Goal: Information Seeking & Learning: Understand process/instructions

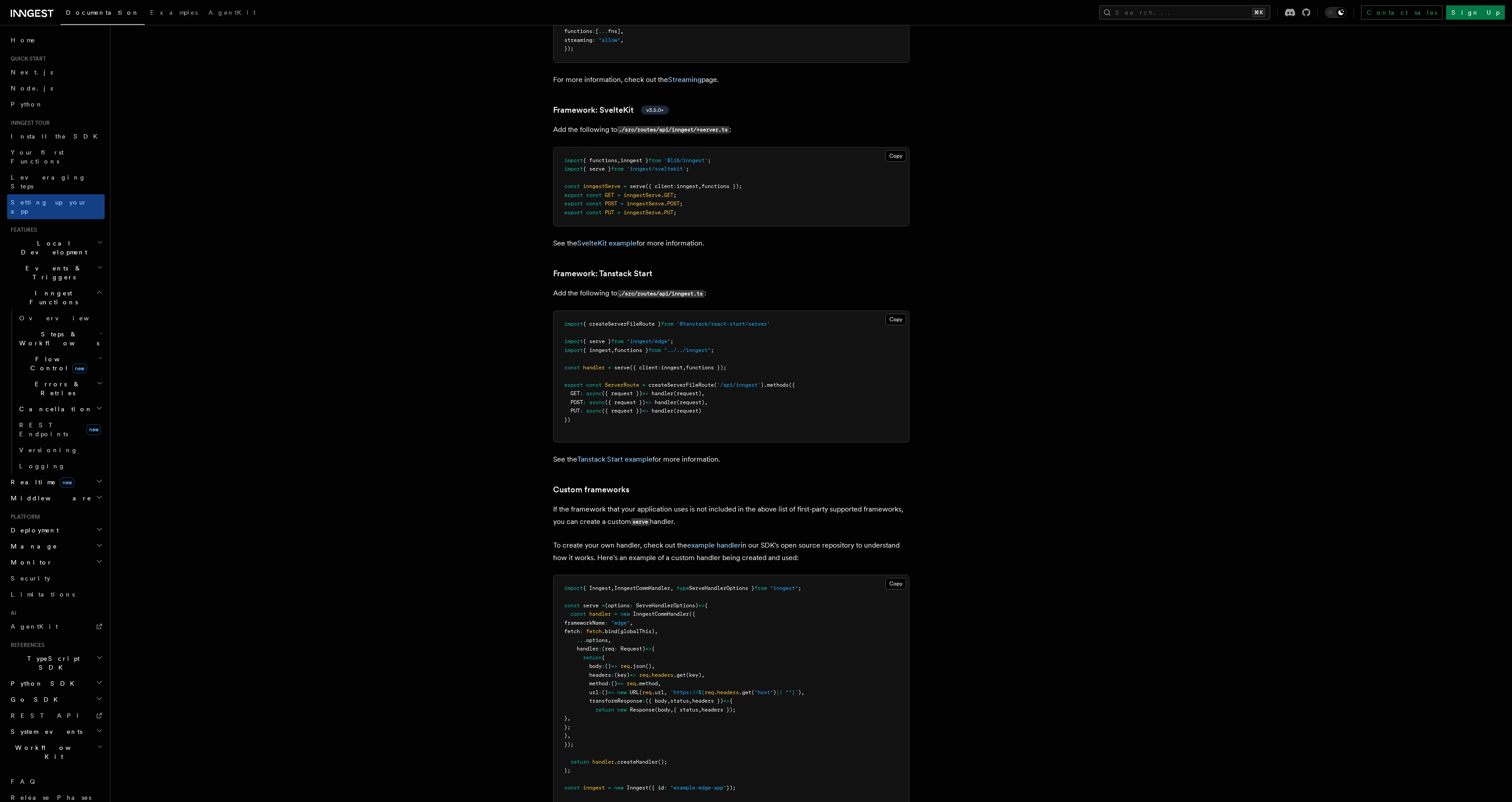
scroll to position [7264, 0]
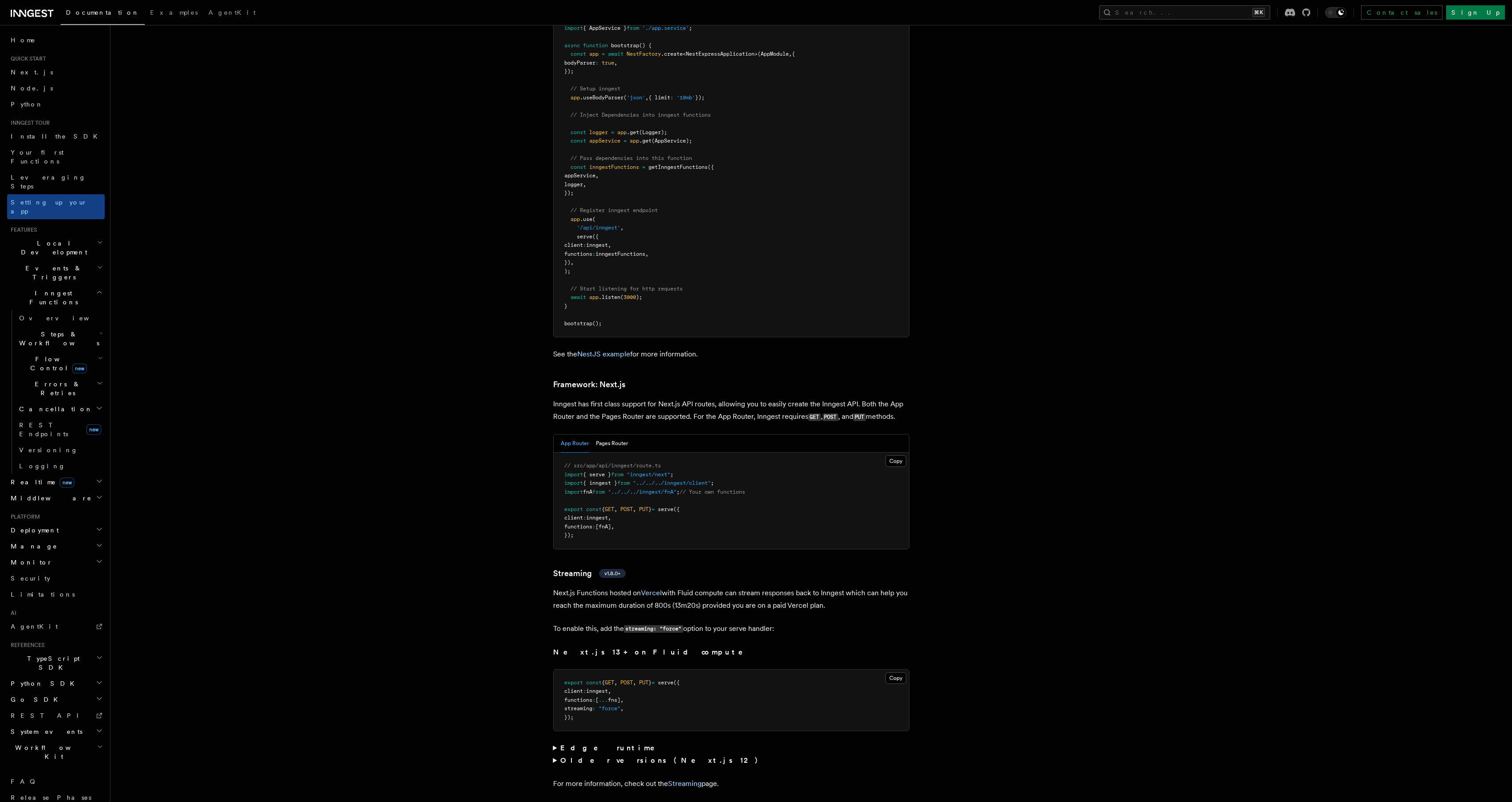
scroll to position [5287, 0]
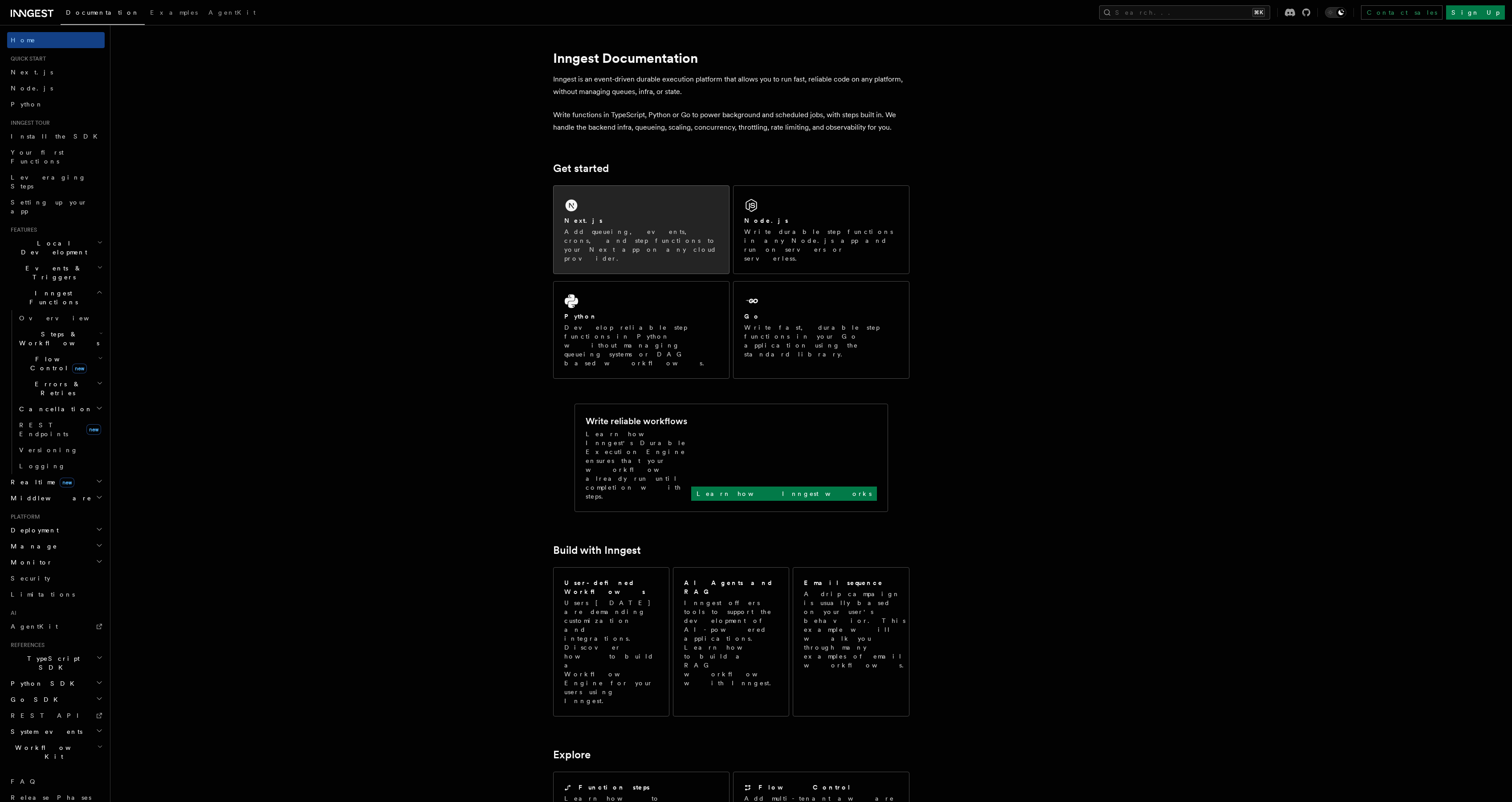
click at [693, 227] on p "Add queueing, events, crons, and step functions to your Next app on any cloud p…" at bounding box center [641, 245] width 154 height 36
click at [676, 227] on p "Add queueing, events, crons, and step functions to your Next app on any cloud p…" at bounding box center [641, 245] width 154 height 36
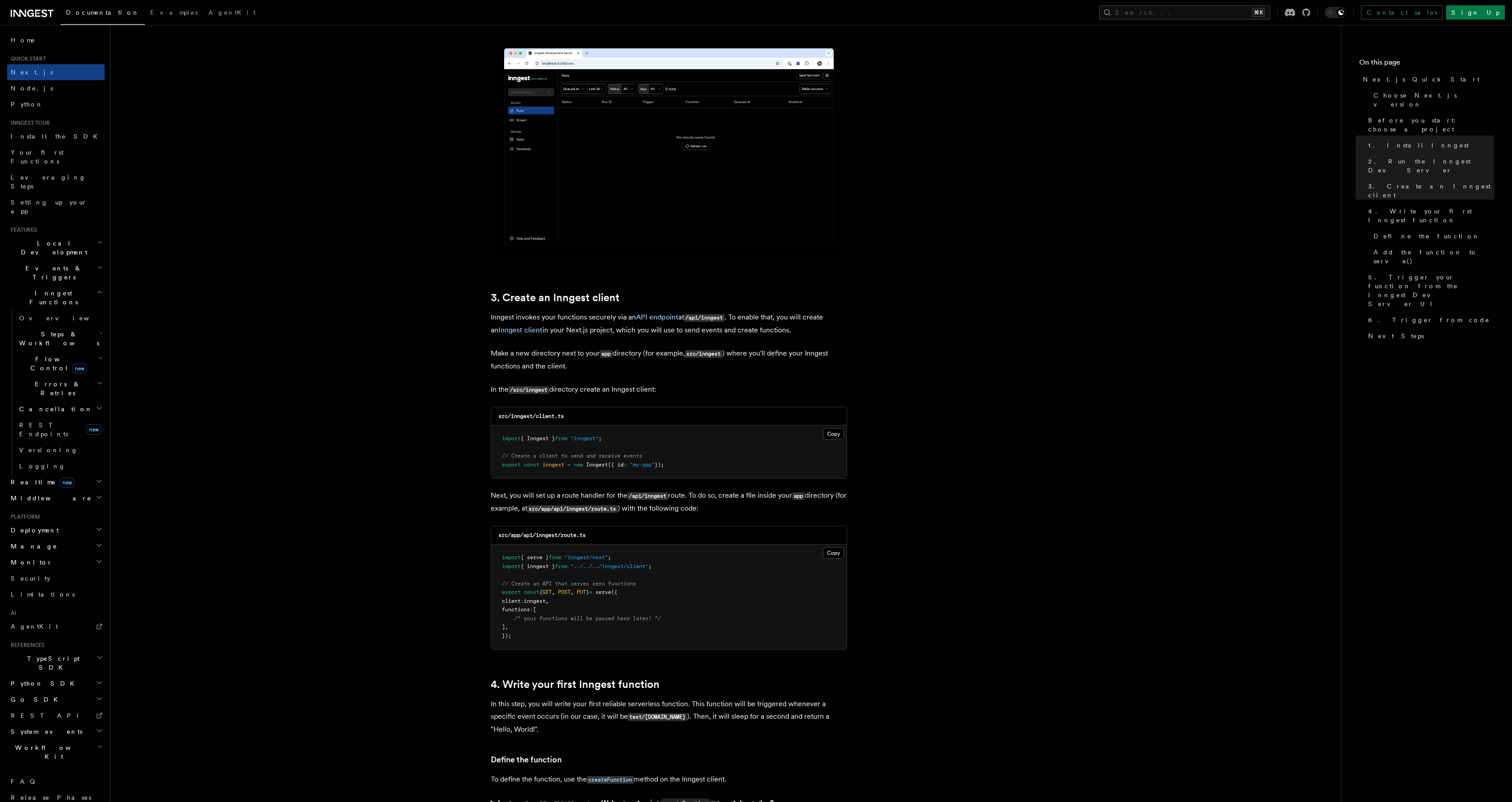
scroll to position [803, 0]
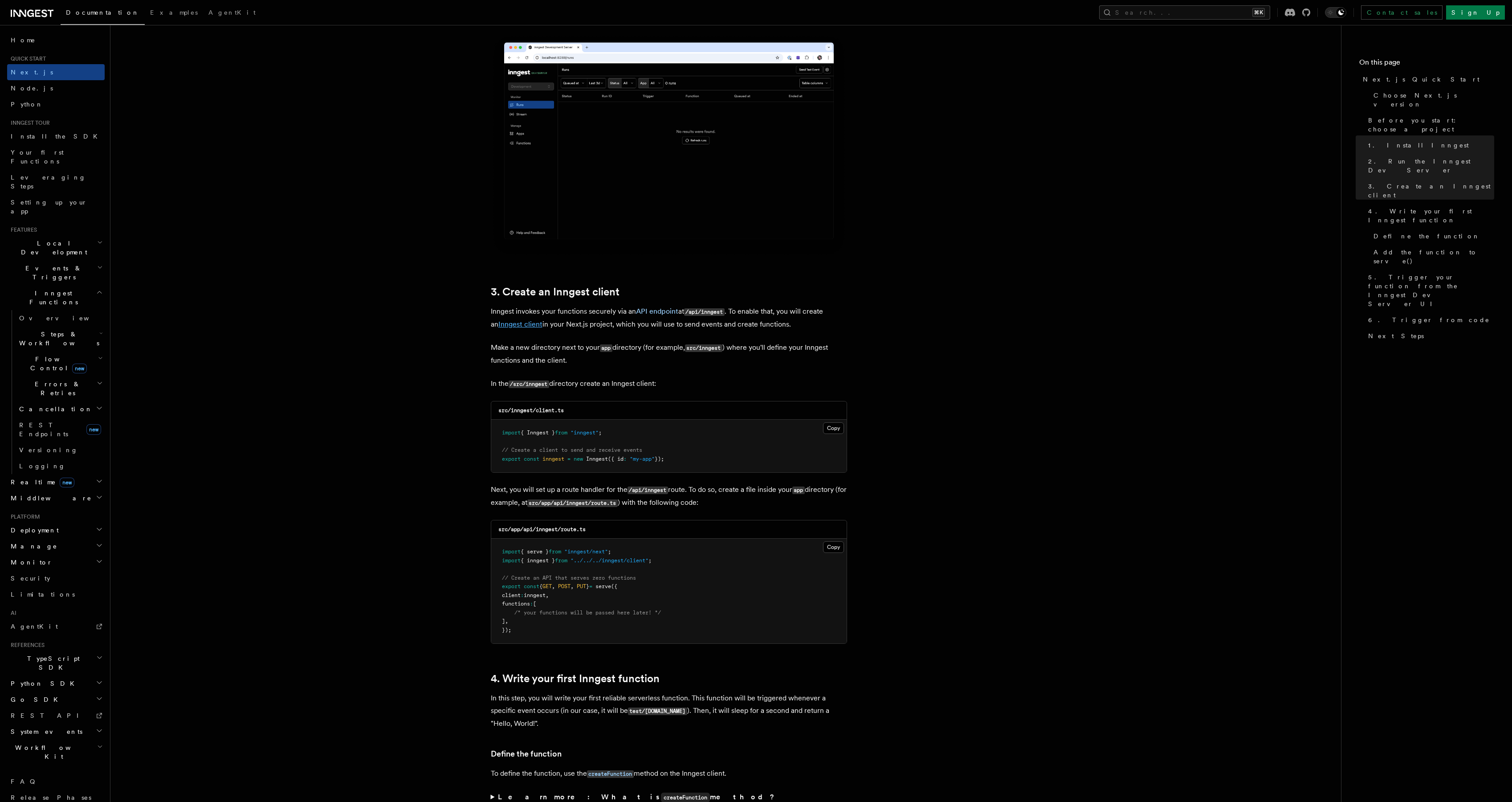
click at [533, 324] on link "Inngest client" at bounding box center [520, 324] width 44 height 8
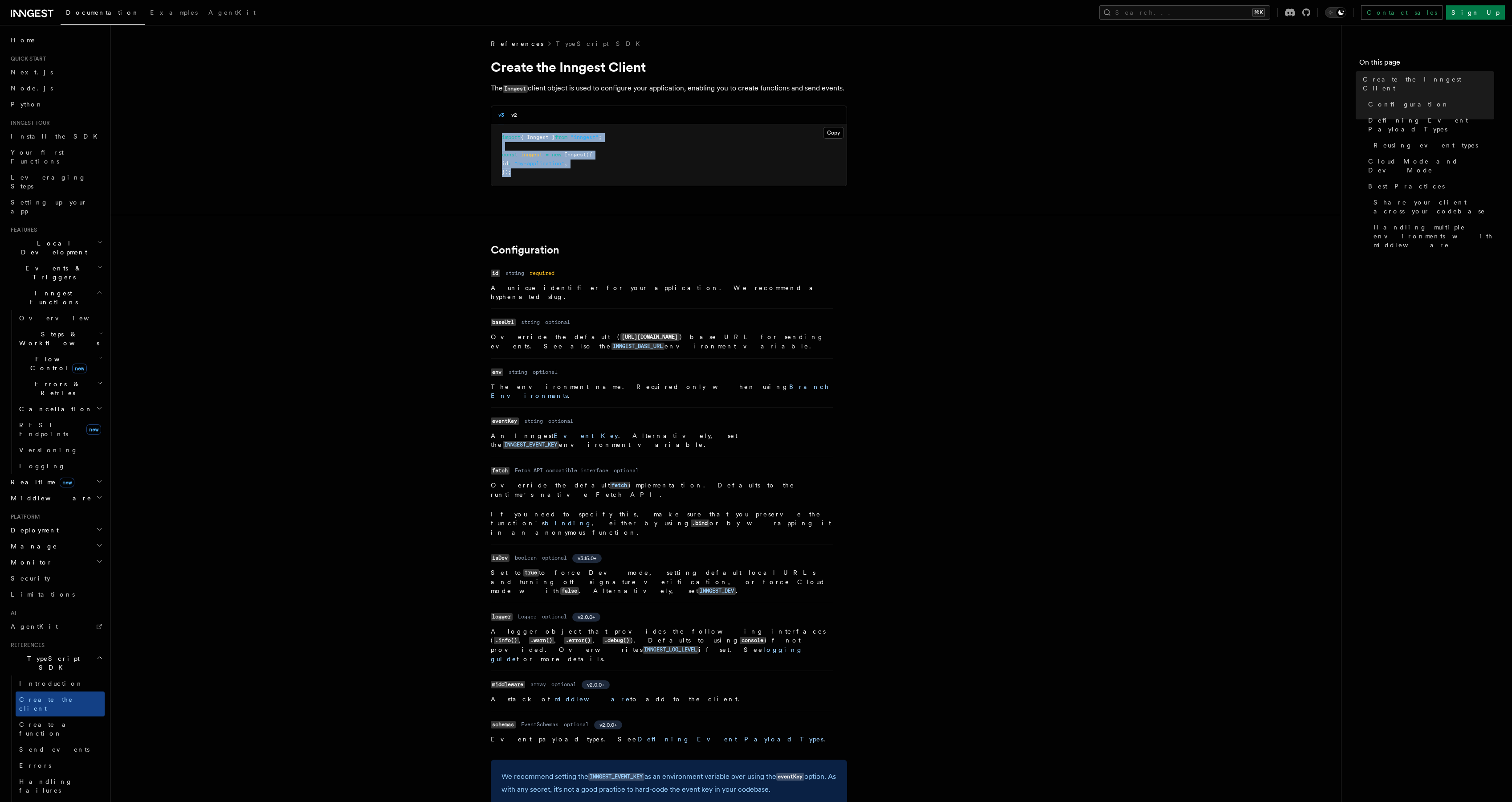
drag, startPoint x: 515, startPoint y: 178, endPoint x: 488, endPoint y: 136, distance: 49.9
copy code "import { Inngest } from "inngest" ; const inngest = new Inngest ({ id : "my-app…"
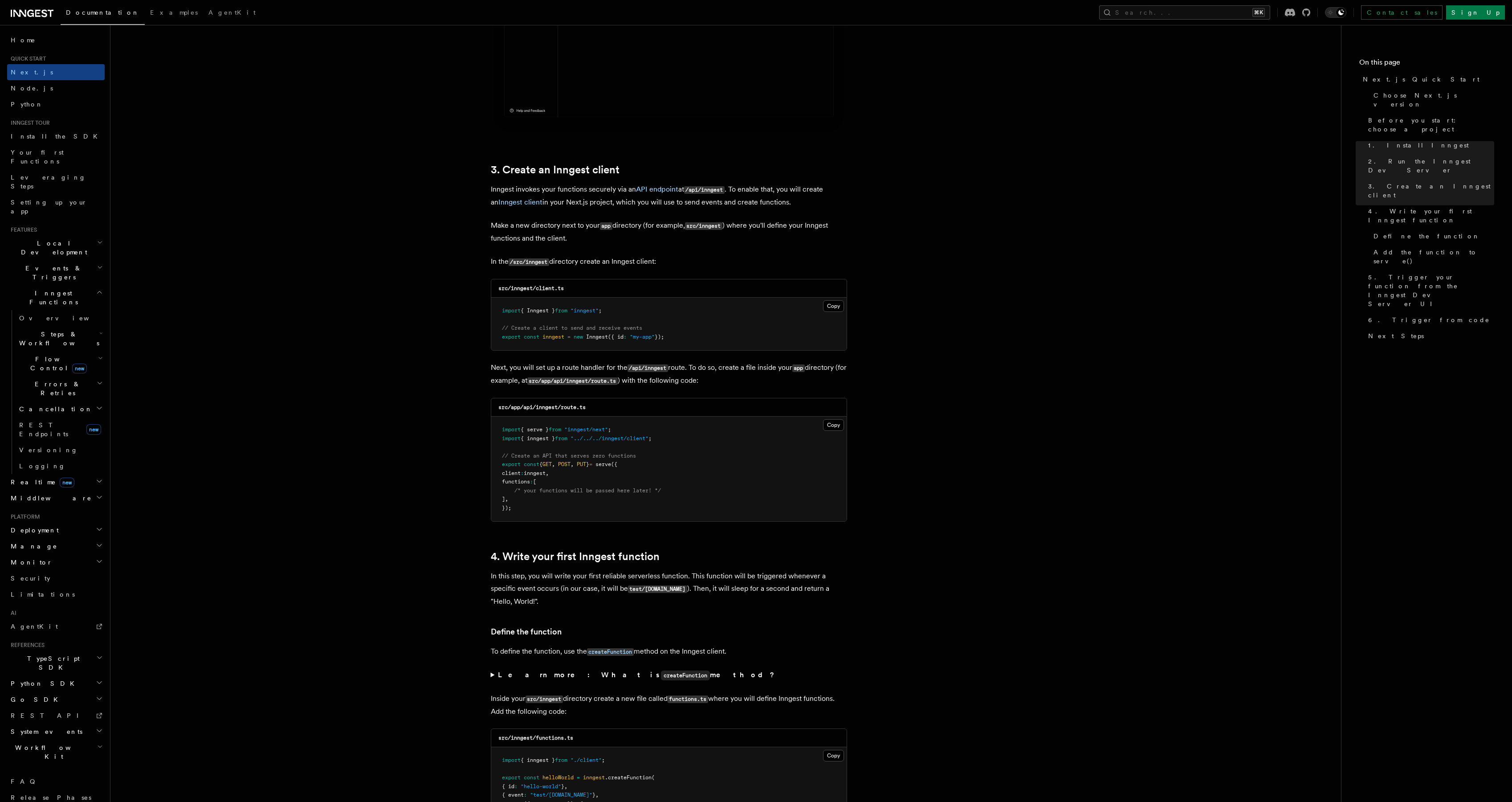
scroll to position [874, 0]
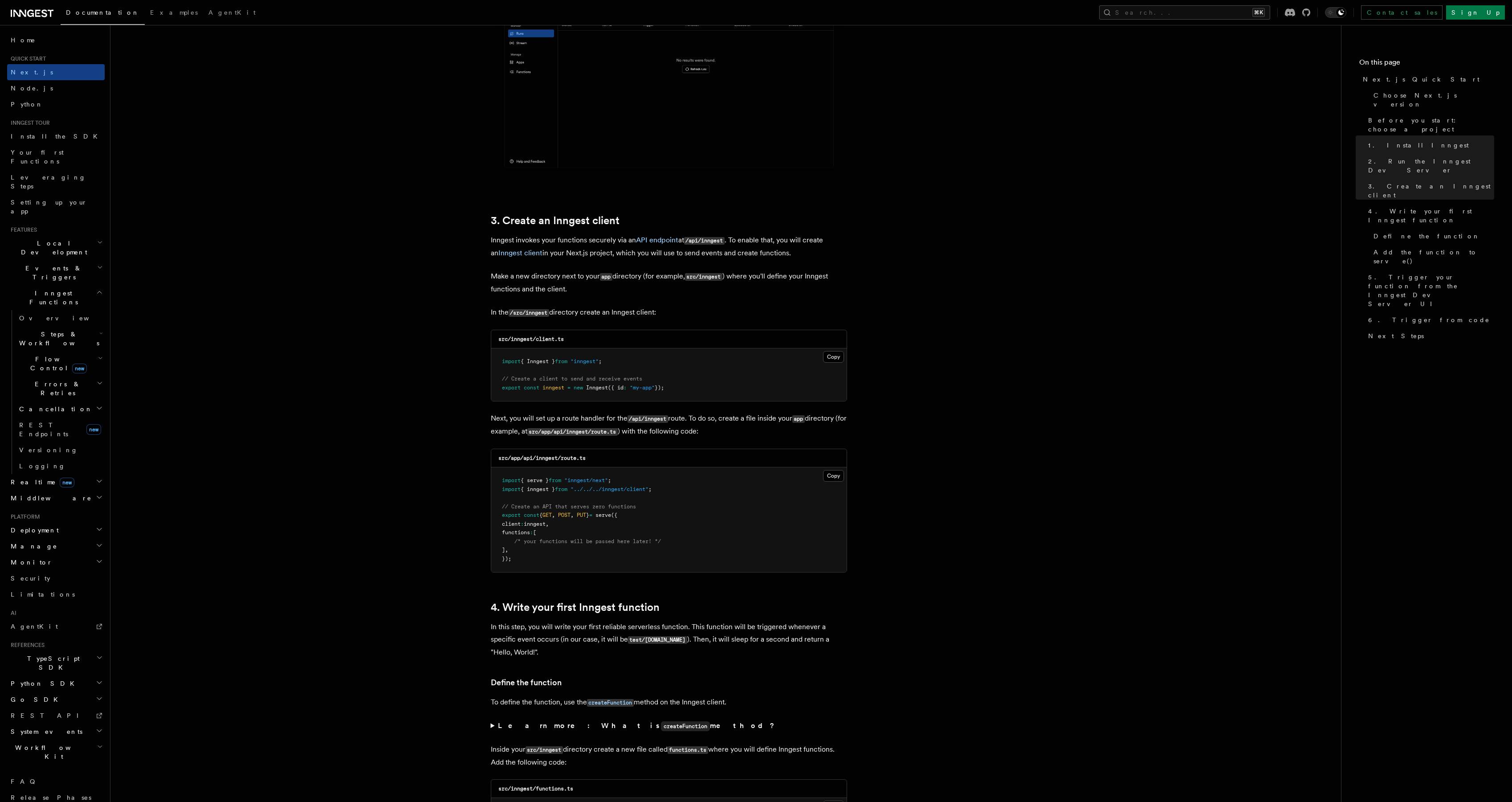
drag, startPoint x: 696, startPoint y: 399, endPoint x: 495, endPoint y: 355, distance: 205.8
click at [495, 355] on pre "import { Inngest } from "inngest" ; // Create a client to send and receive even…" at bounding box center [669, 375] width 355 height 53
copy code "import { Inngest } from "inngest" ; // Create a client to send and receive even…"
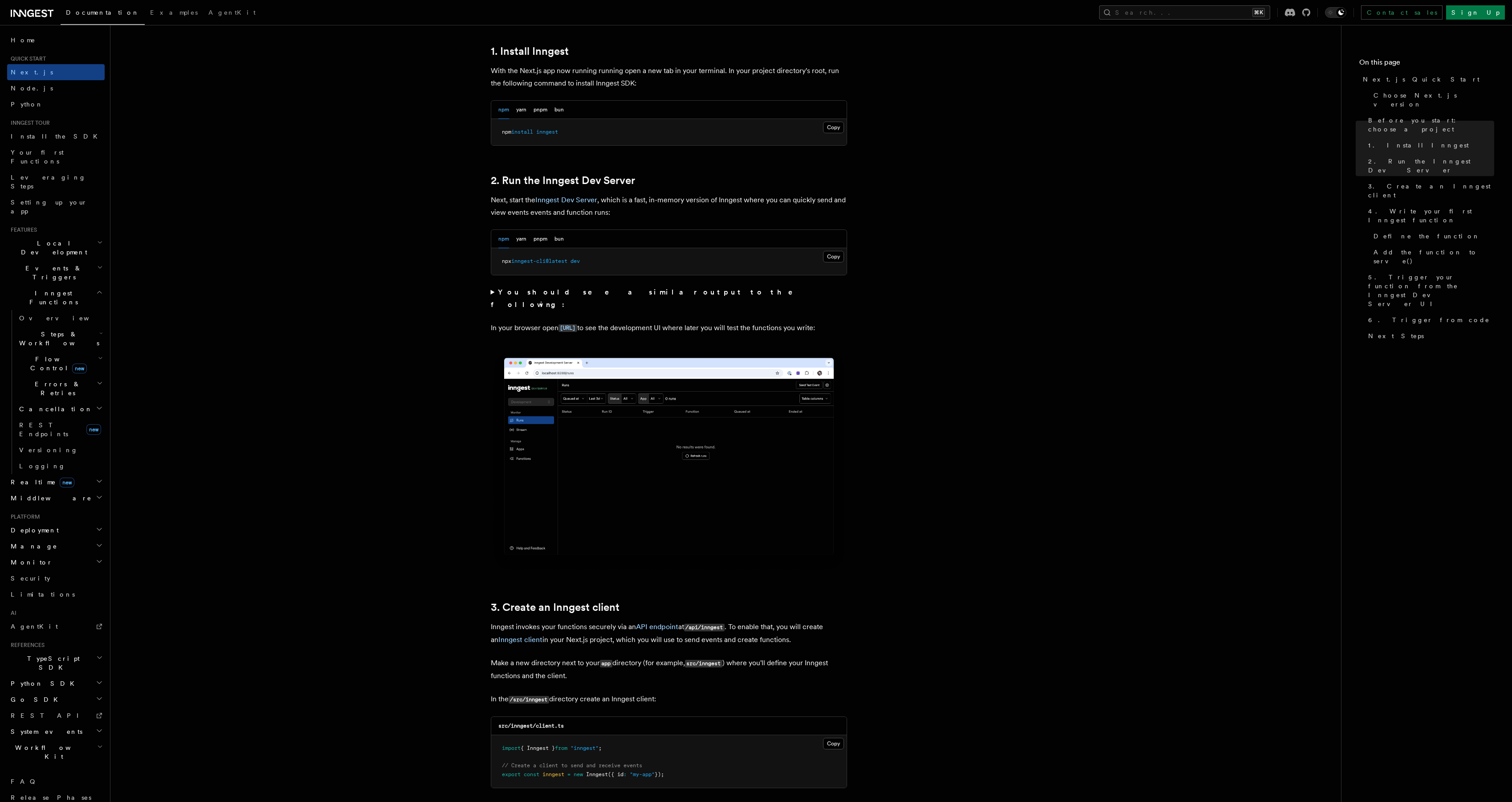
scroll to position [437, 0]
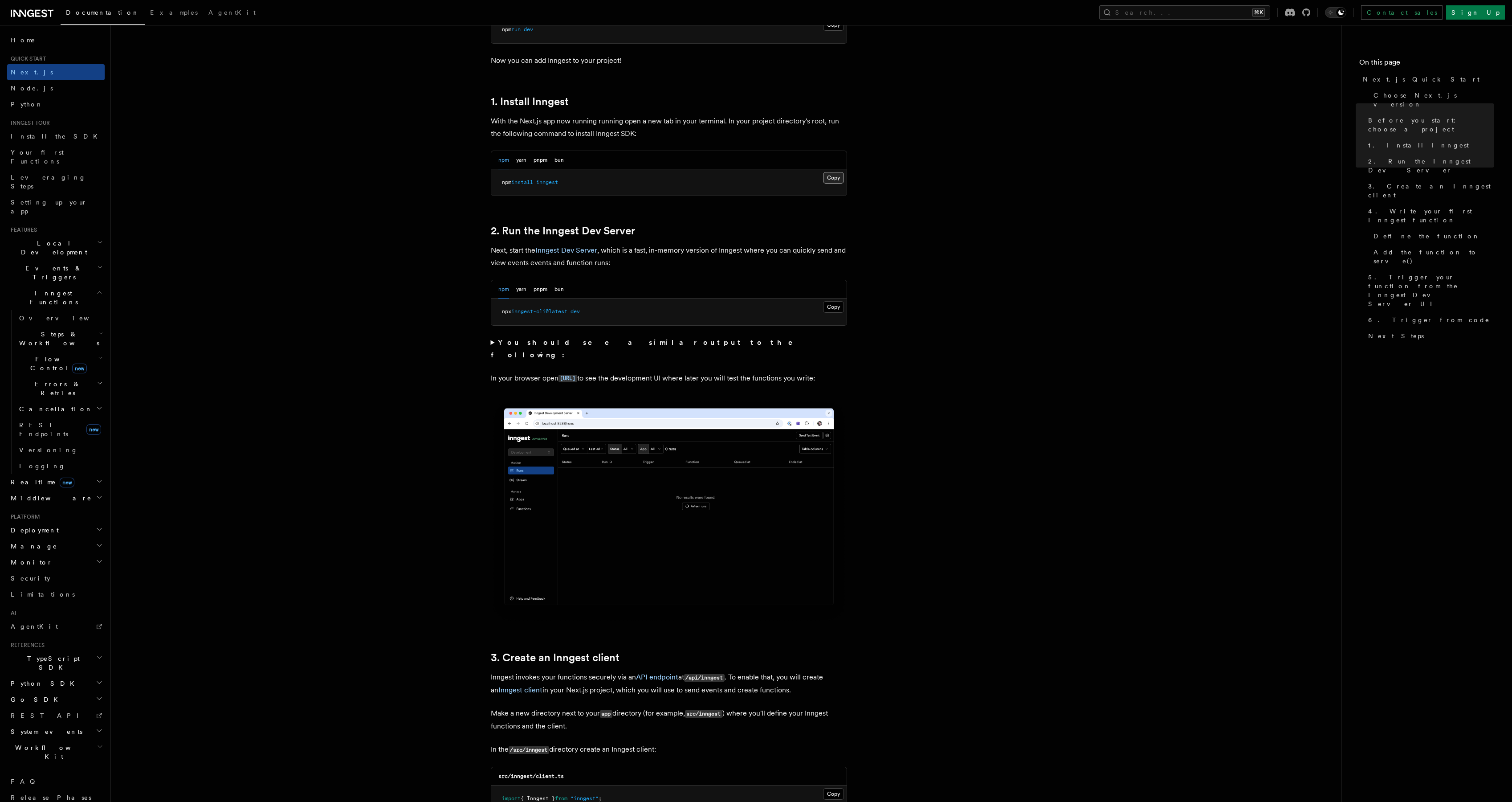
click at [828, 180] on button "Copy Copied" at bounding box center [833, 178] width 21 height 12
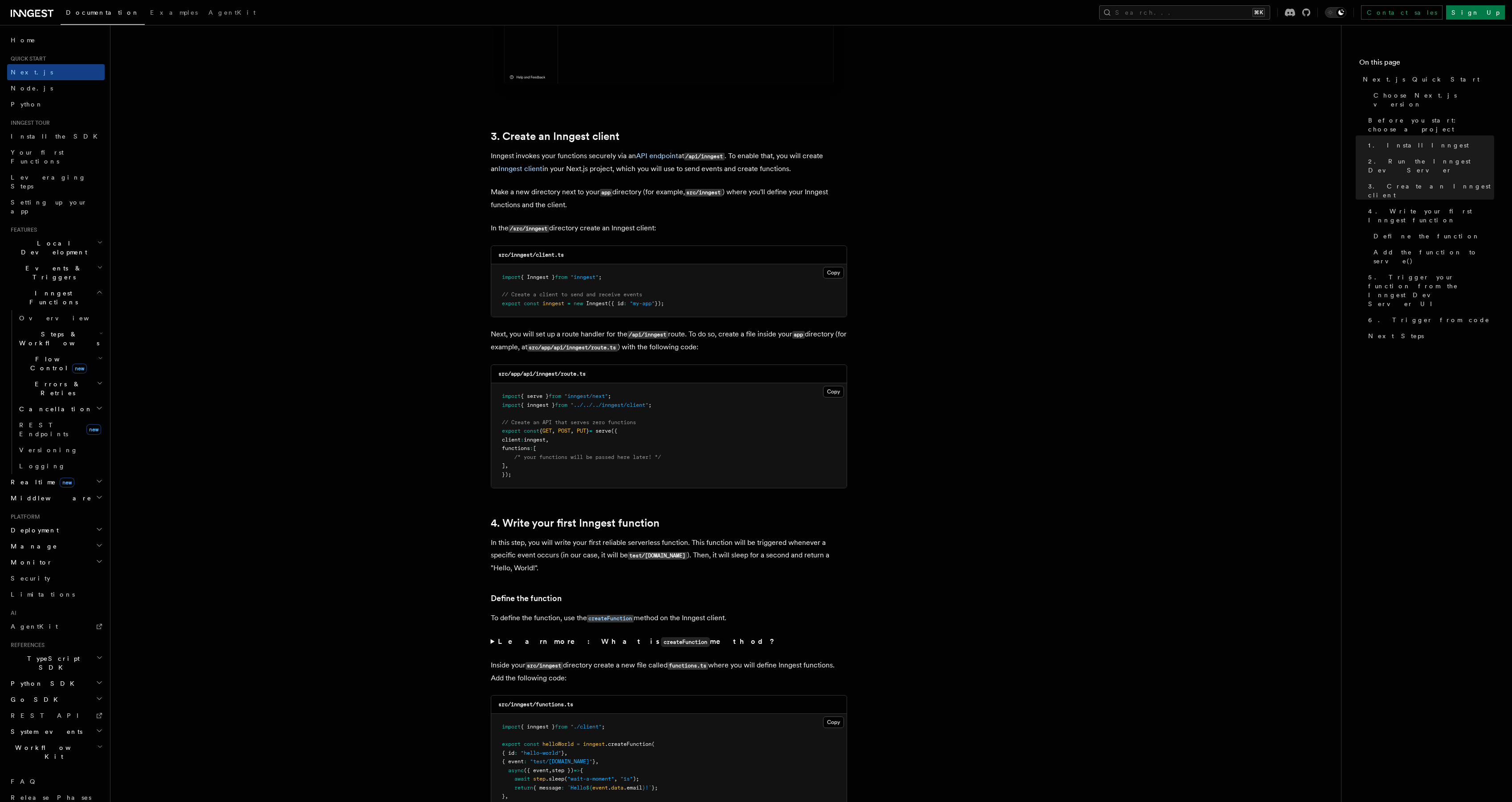
scroll to position [980, 0]
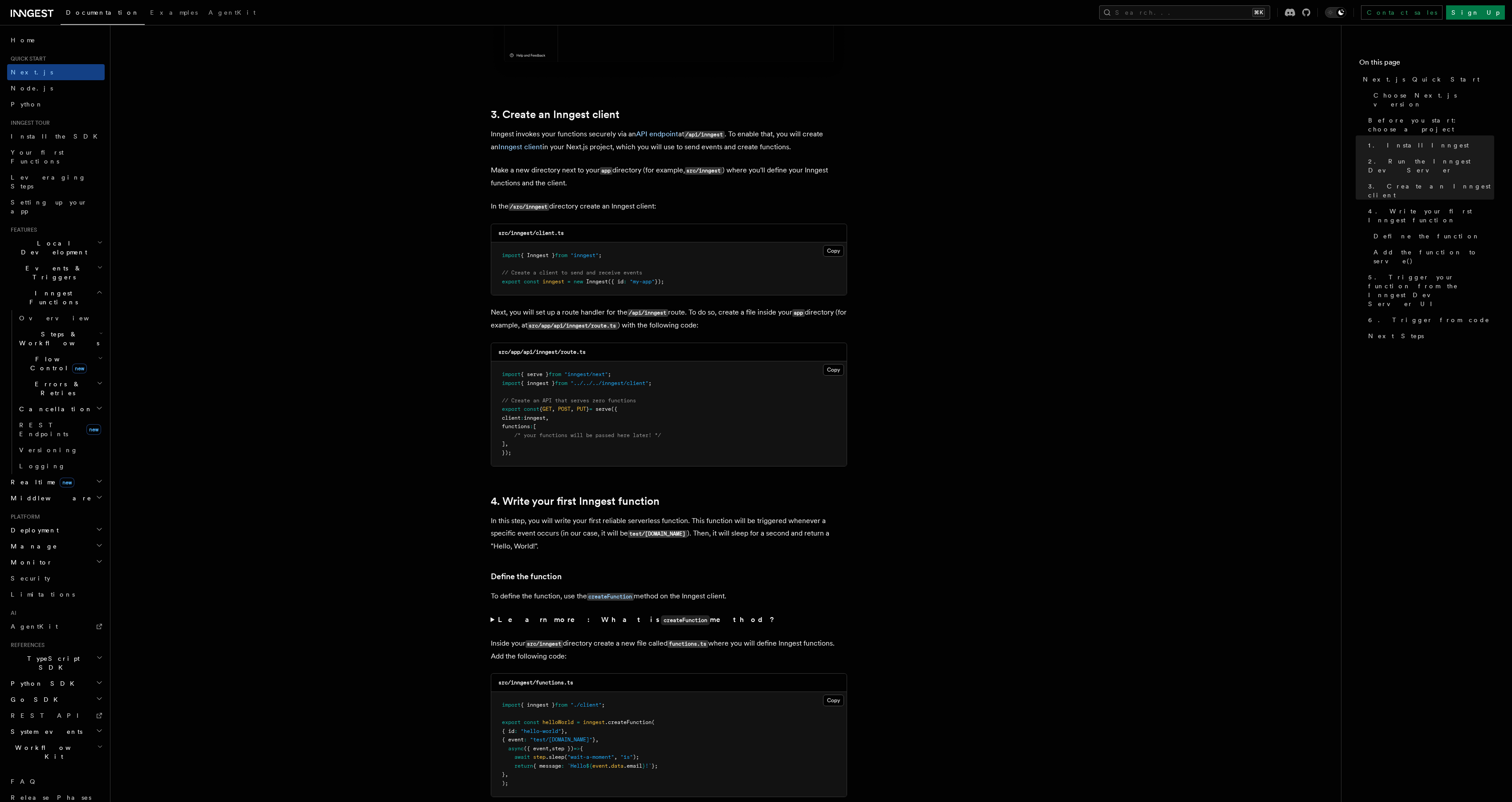
click at [620, 348] on div "src/app/api/inngest/route.ts" at bounding box center [669, 352] width 355 height 18
drag, startPoint x: 540, startPoint y: 464, endPoint x: 500, endPoint y: 374, distance: 98.5
click at [500, 374] on pre "import { serve } from "inngest/next" ; import { inngest } from "../../../innges…" at bounding box center [669, 413] width 355 height 105
copy code "import { serve } from "inngest/next" ; import { inngest } from "../../../innges…"
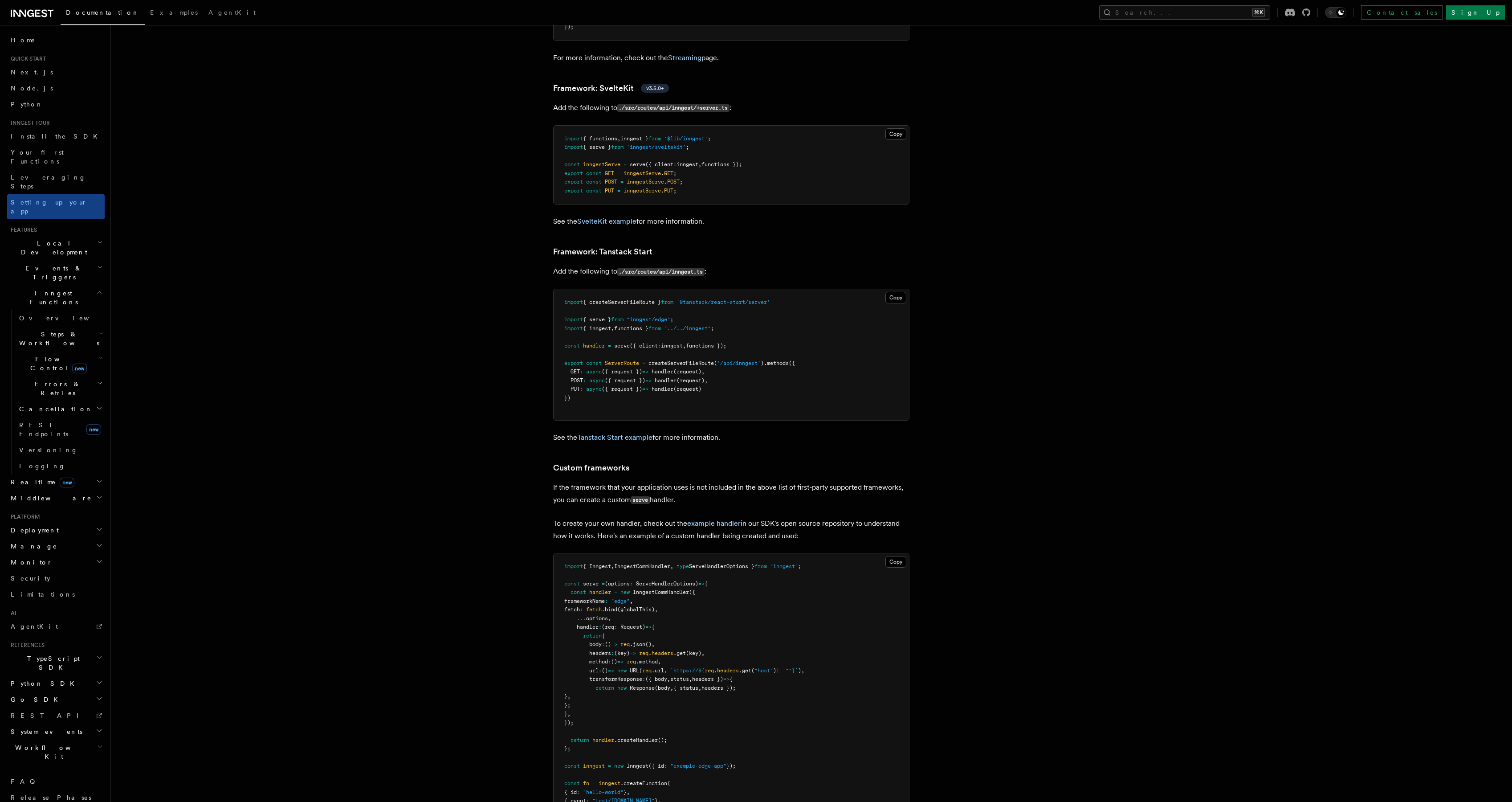
scroll to position [7291, 0]
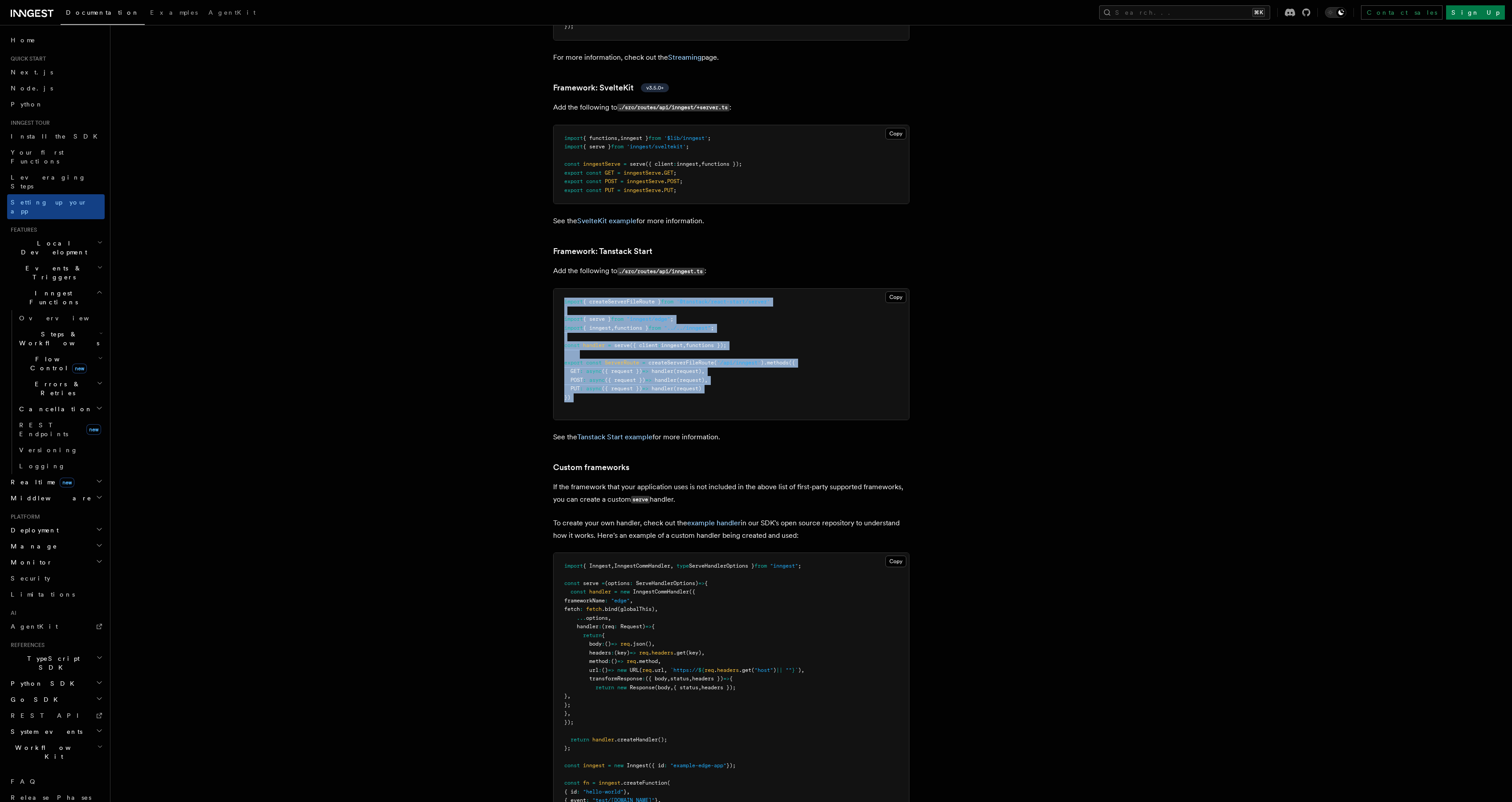
drag, startPoint x: 586, startPoint y: 370, endPoint x: 548, endPoint y: 258, distance: 118.3
copy code "import { createServerFileRoute } from '@tanstack/react-start/server' import { s…"
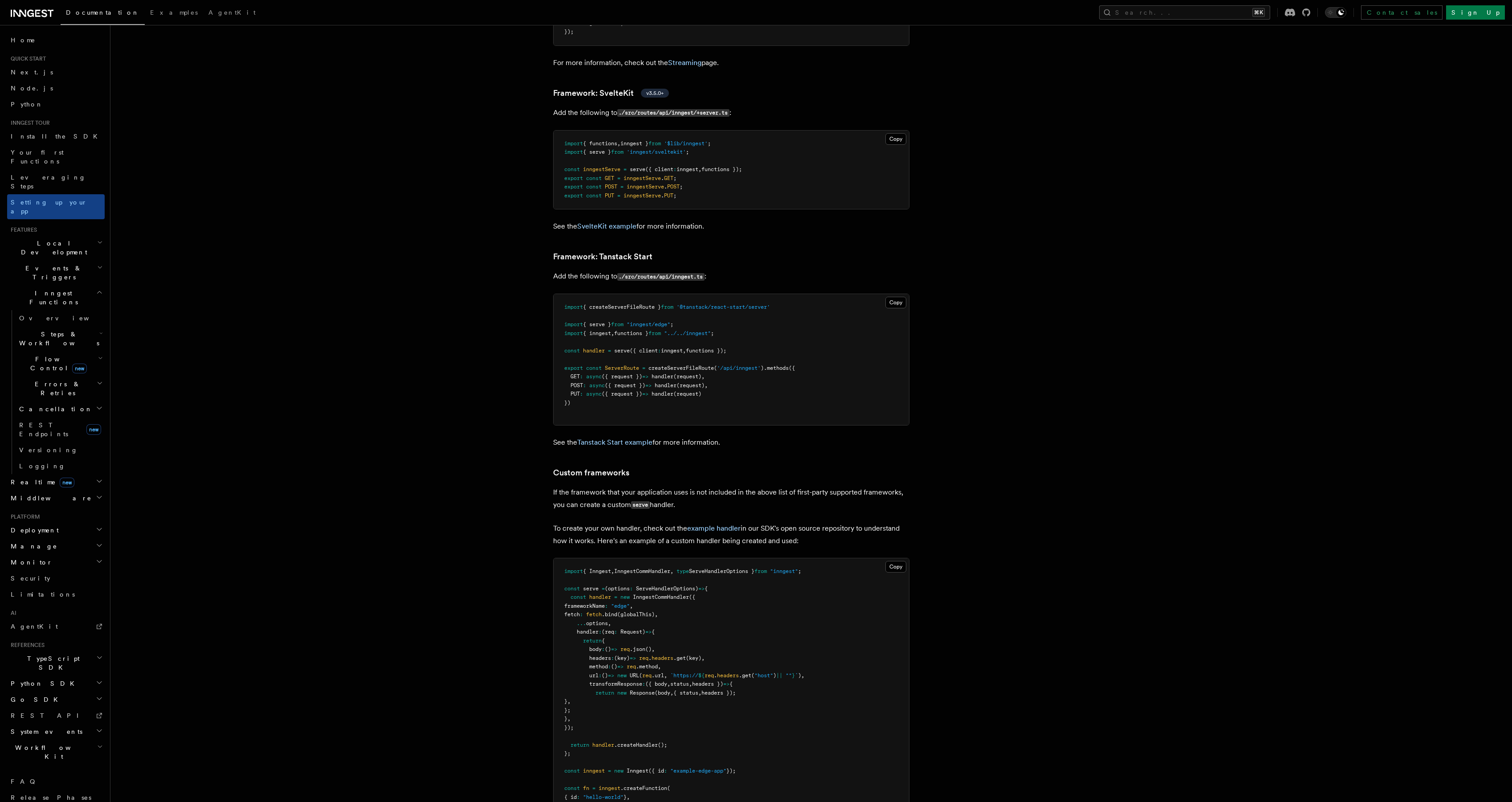
click at [706, 154] on pre "import { functions , inngest } from '$lib/inngest' ; import { serve } from 'inn…" at bounding box center [731, 170] width 355 height 79
drag, startPoint x: 707, startPoint y: 155, endPoint x: 550, endPoint y: 107, distance: 164.2
copy code "import { functions , inngest } from '$lib/inngest' ; import { serve } from 'inn…"
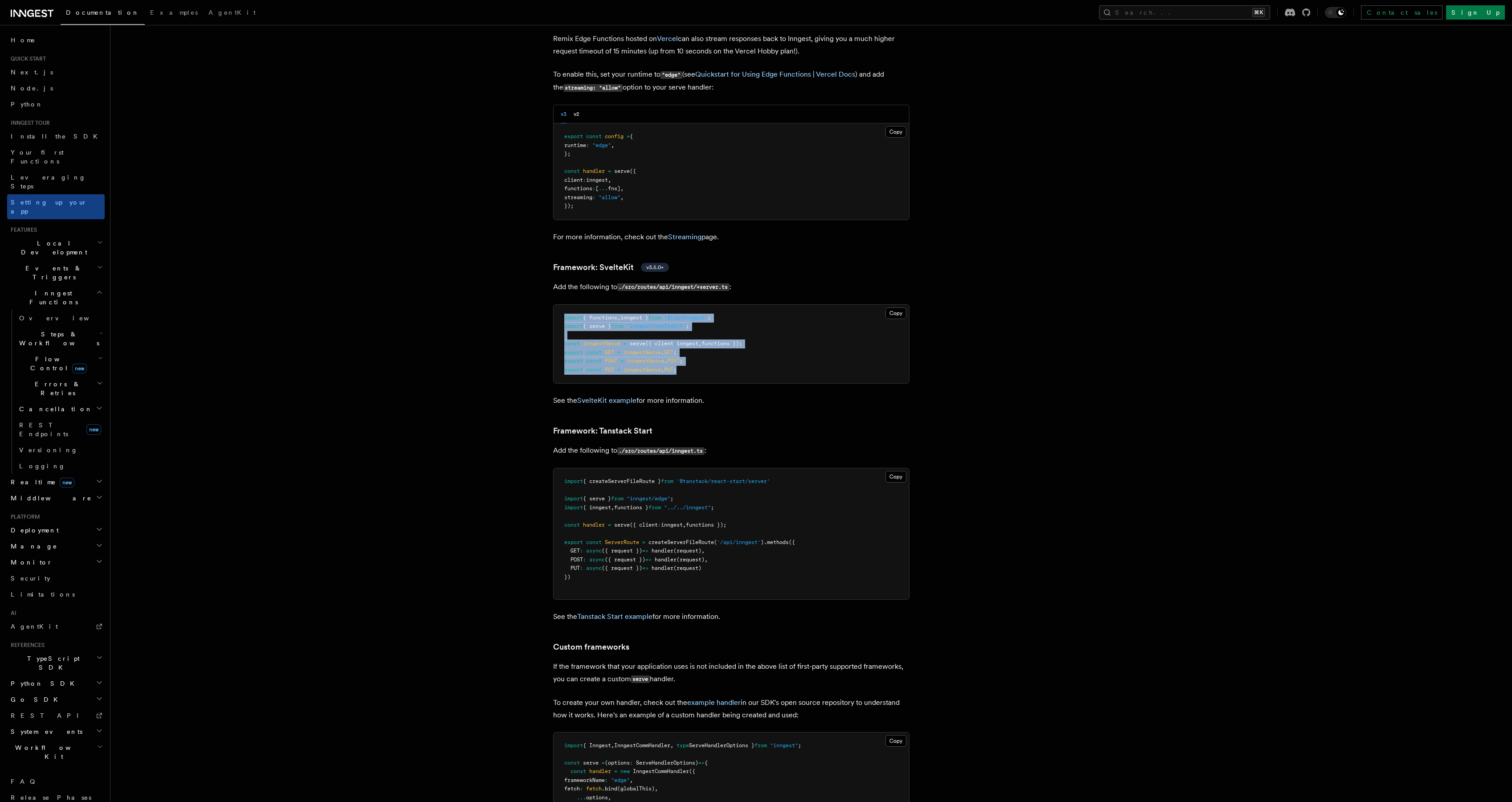
scroll to position [7123, 0]
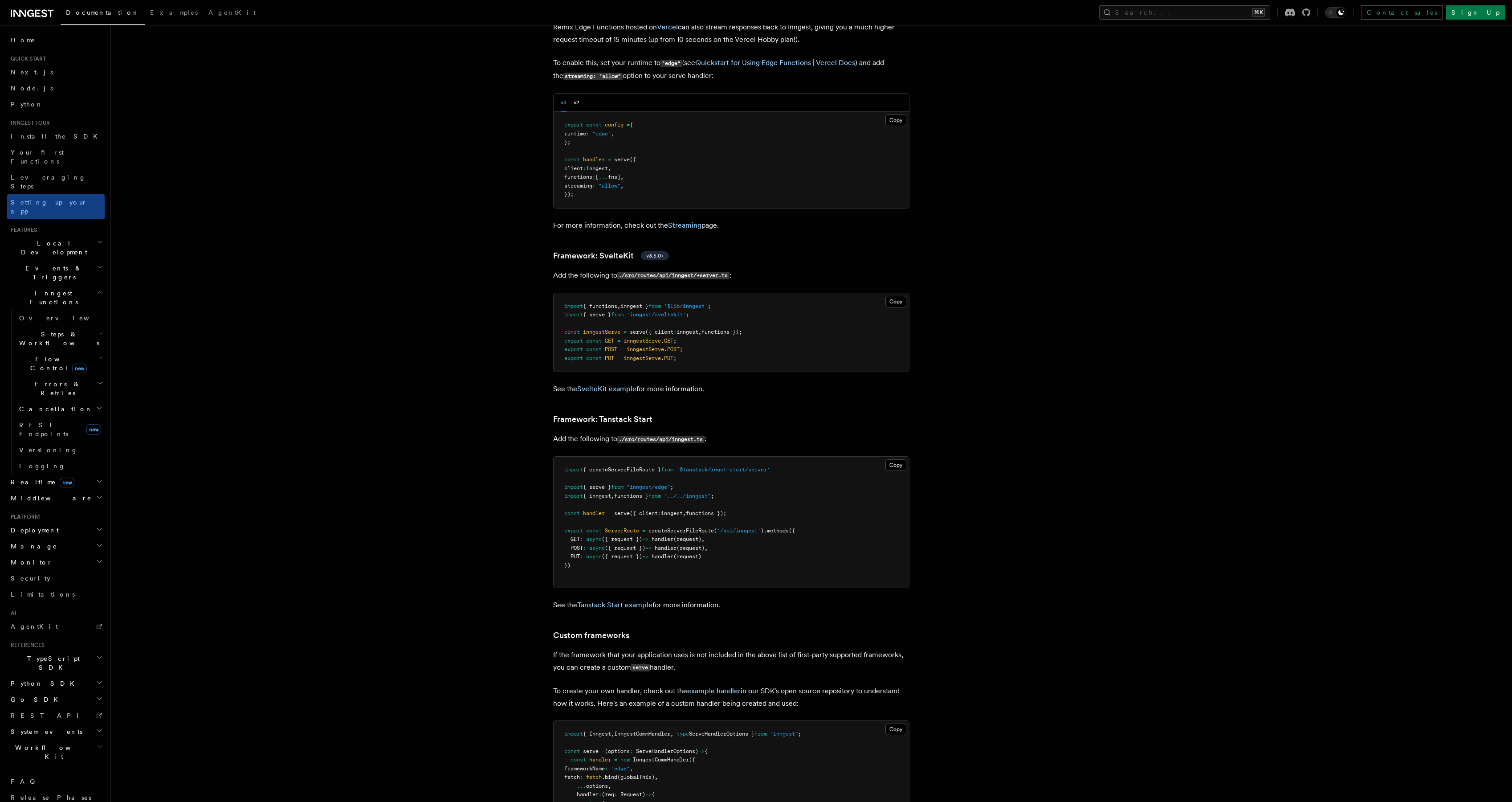
click at [619, 383] on p "See the SvelteKit example for more information." at bounding box center [731, 389] width 356 height 12
click at [619, 385] on link "SvelteKit example" at bounding box center [606, 389] width 59 height 8
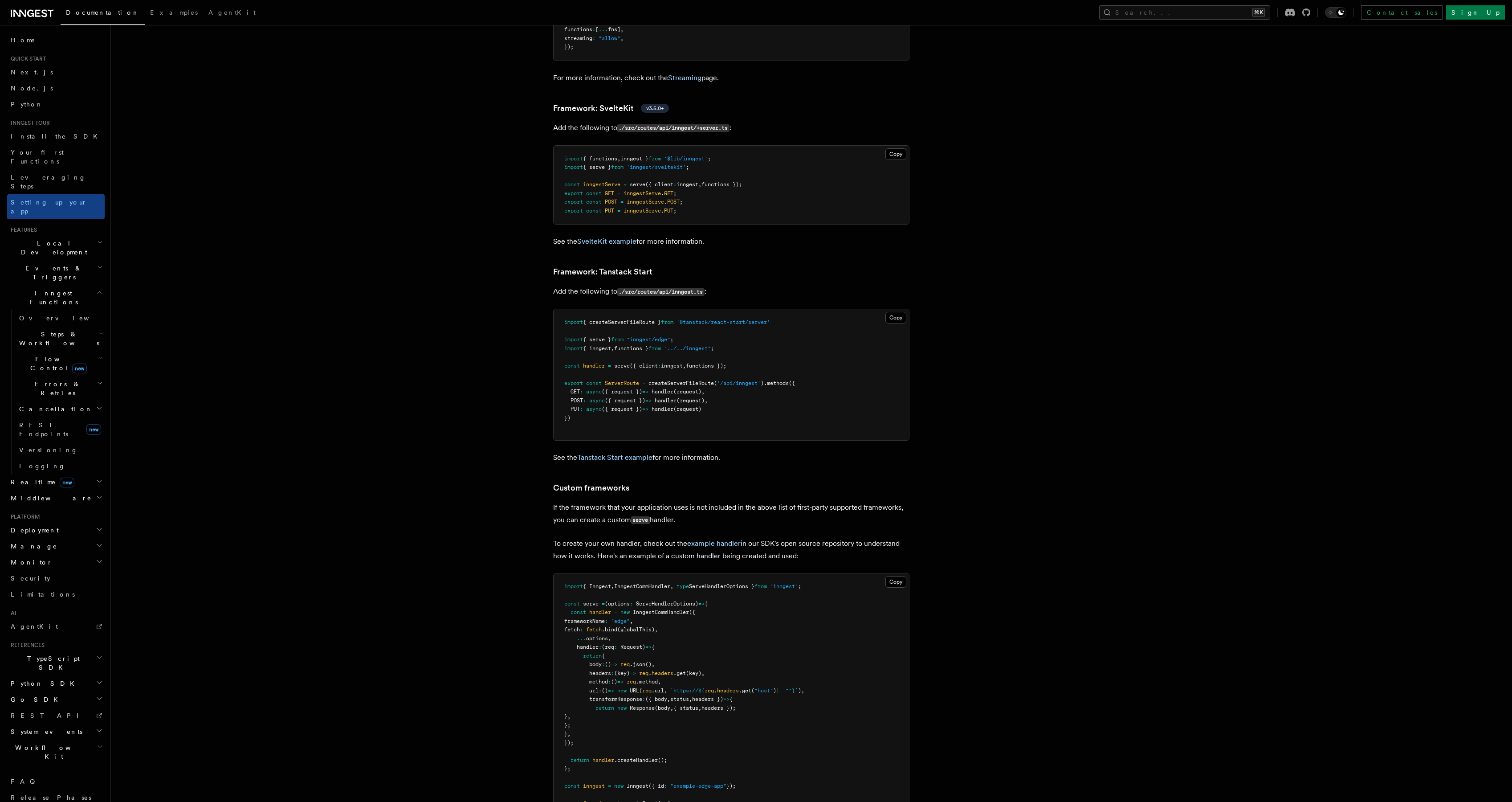
scroll to position [7412, 0]
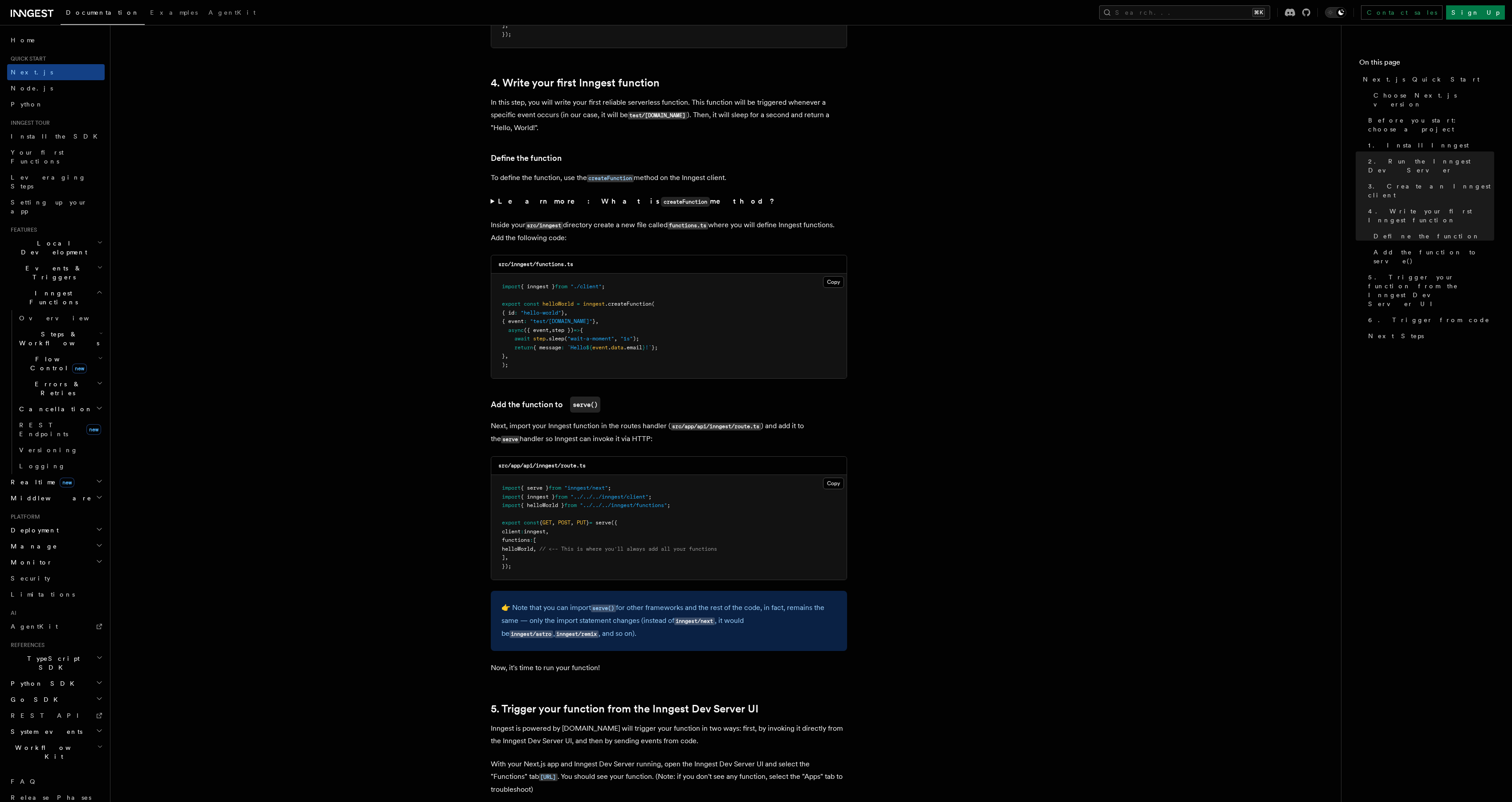
scroll to position [1409, 0]
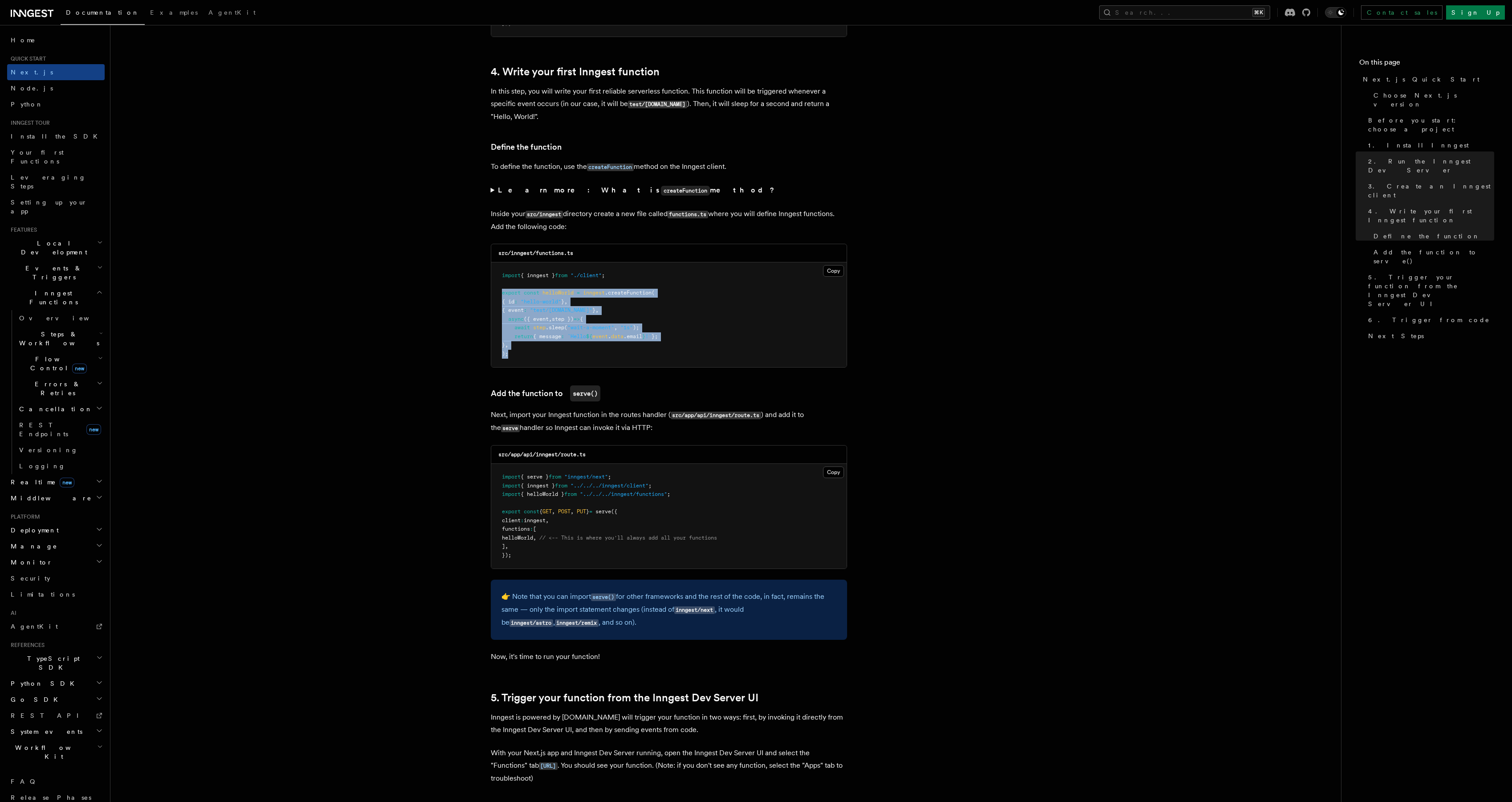
drag, startPoint x: 522, startPoint y: 357, endPoint x: 485, endPoint y: 295, distance: 72.2
copy code "export const helloWorld = inngest .createFunction ( { id : "hello-world" } , { …"
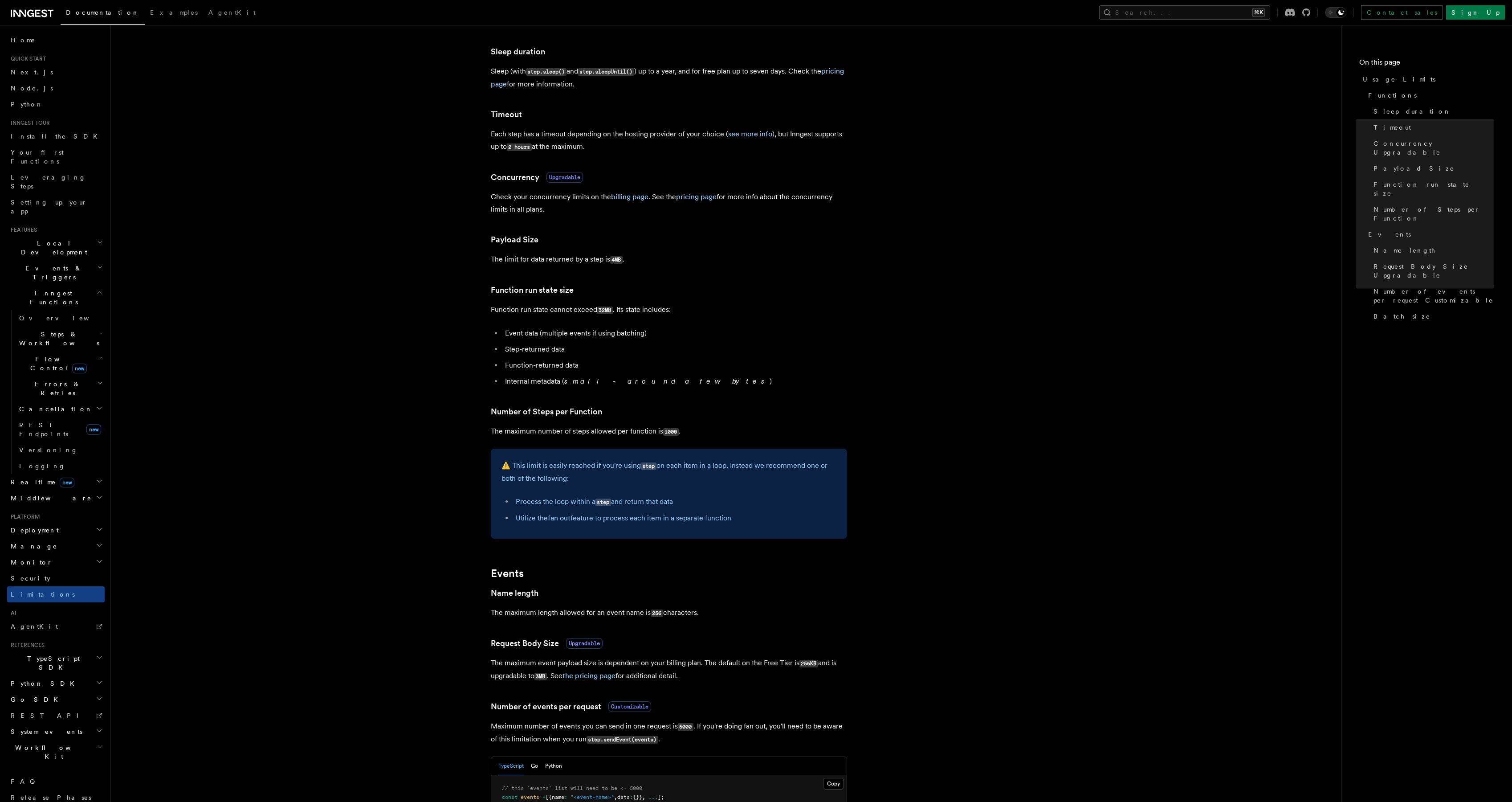
scroll to position [125, 0]
